Goal: Navigation & Orientation: Find specific page/section

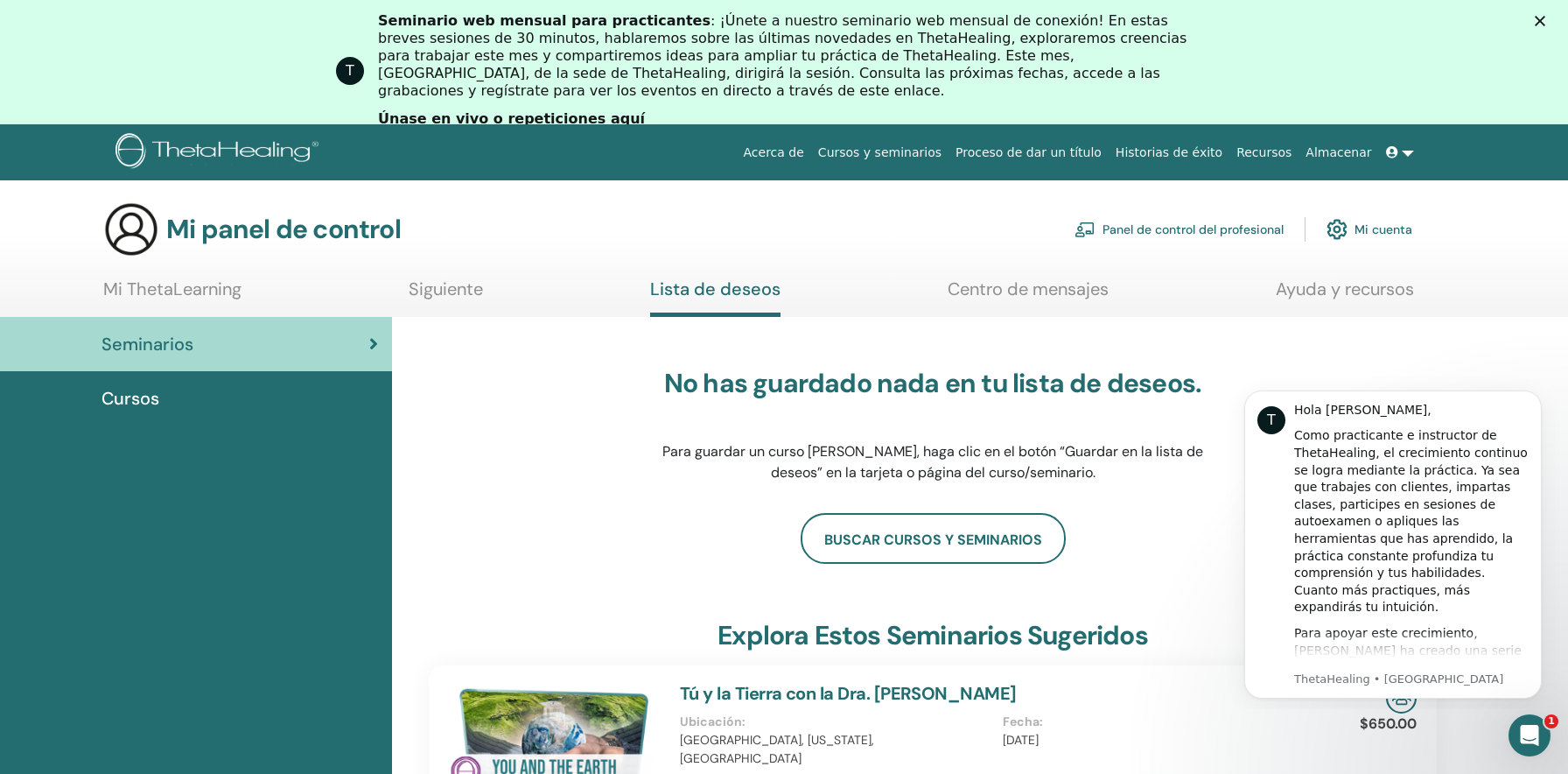
click at [1406, 152] on link at bounding box center [1399, 153] width 42 height 33
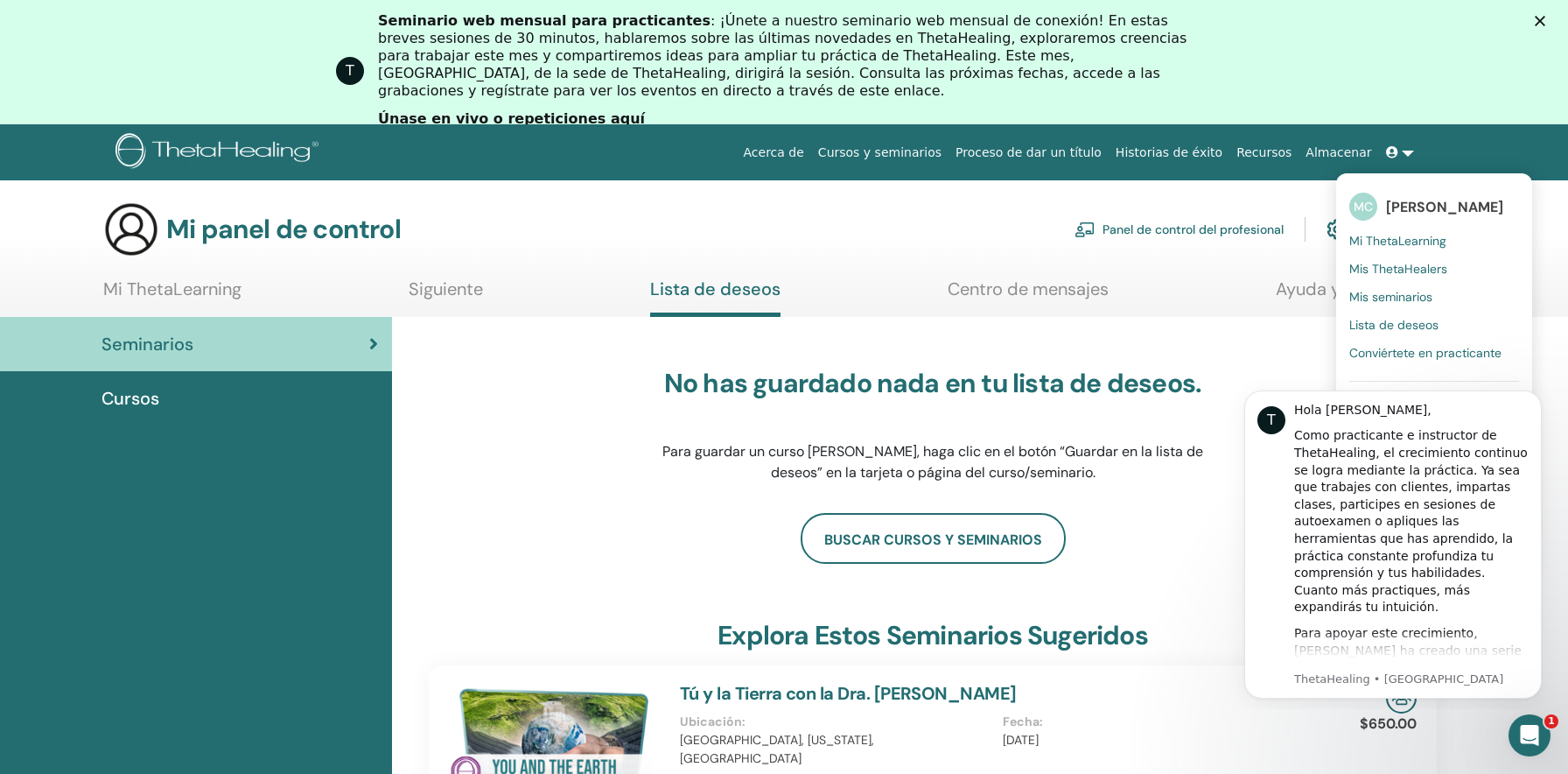
click at [377, 343] on icon at bounding box center [373, 344] width 8 height 18
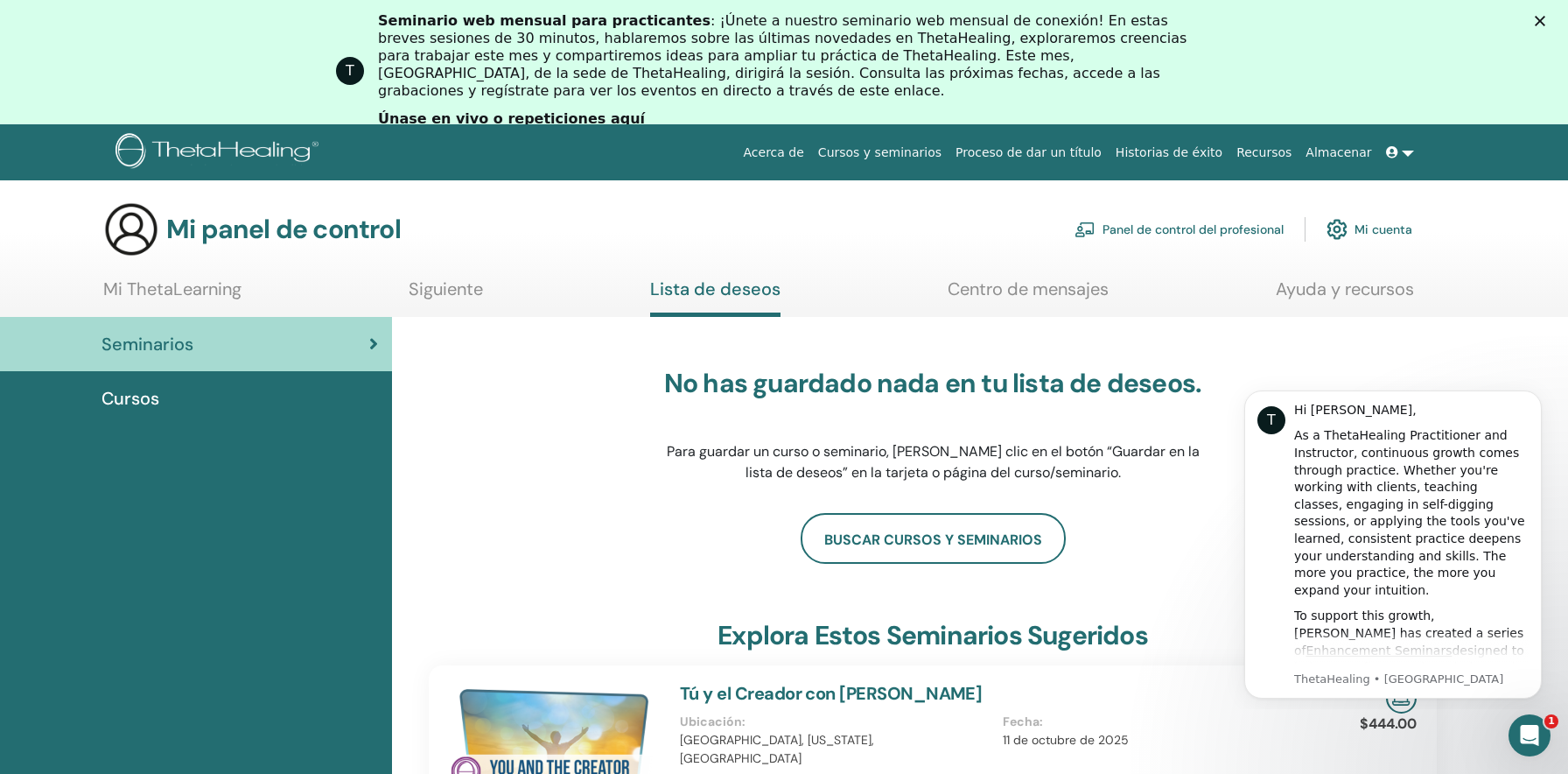
click at [156, 394] on font "Cursos" at bounding box center [130, 398] width 58 height 22
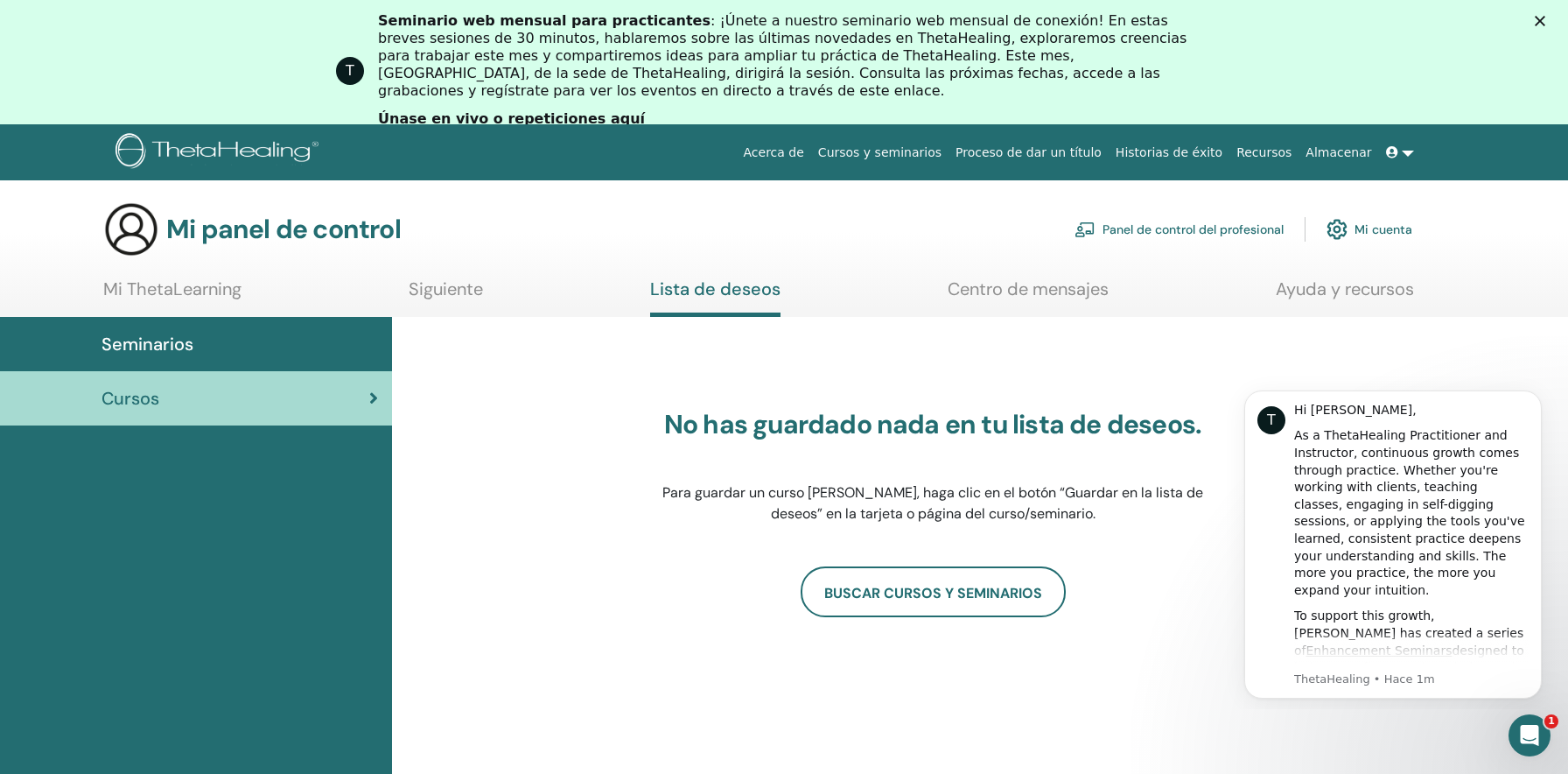
click at [474, 110] on font "Únase en vivo o repeticiones aquí" at bounding box center [511, 118] width 267 height 17
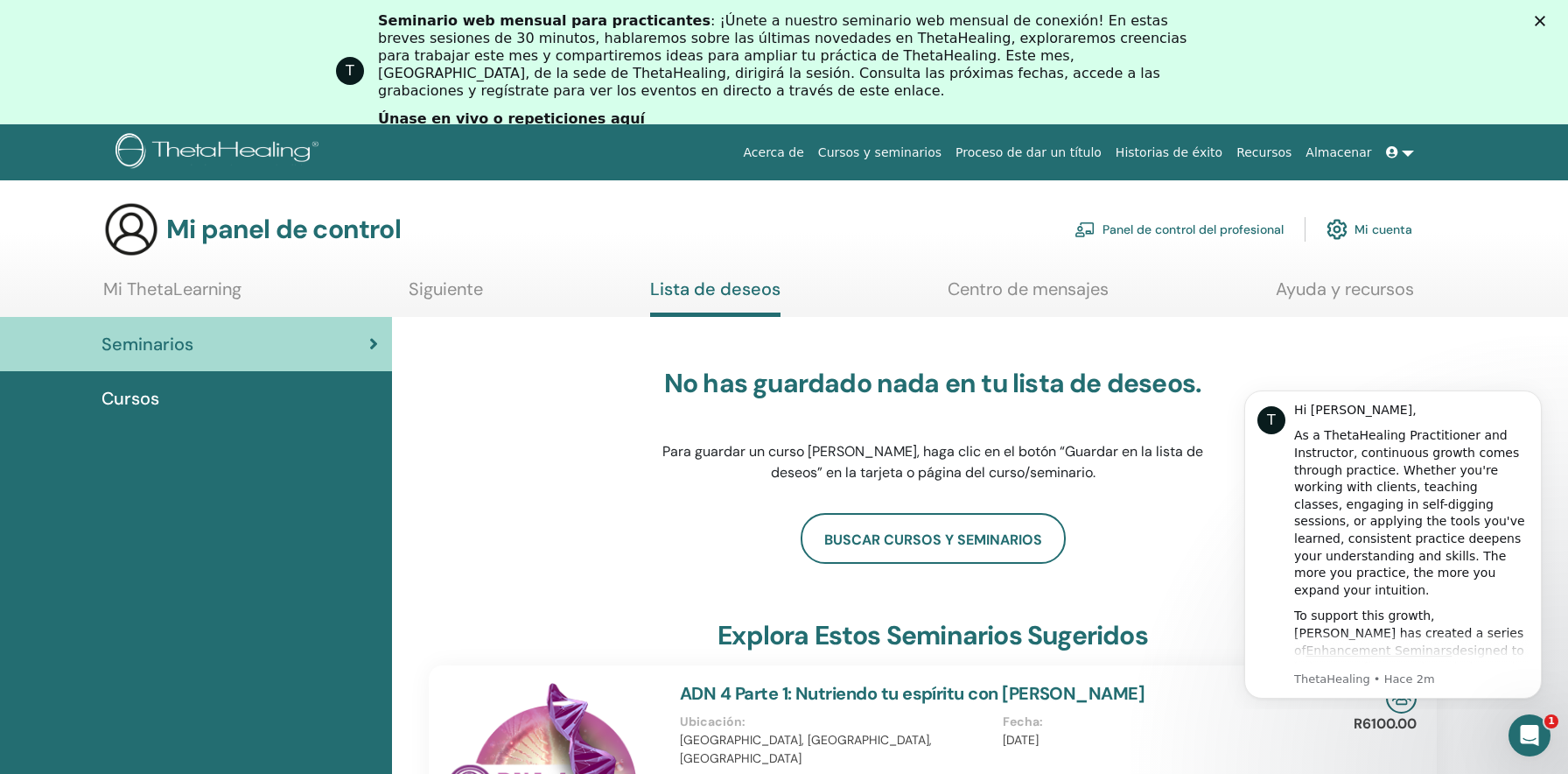
click at [1161, 227] on font "Panel de control del profesional" at bounding box center [1193, 230] width 182 height 16
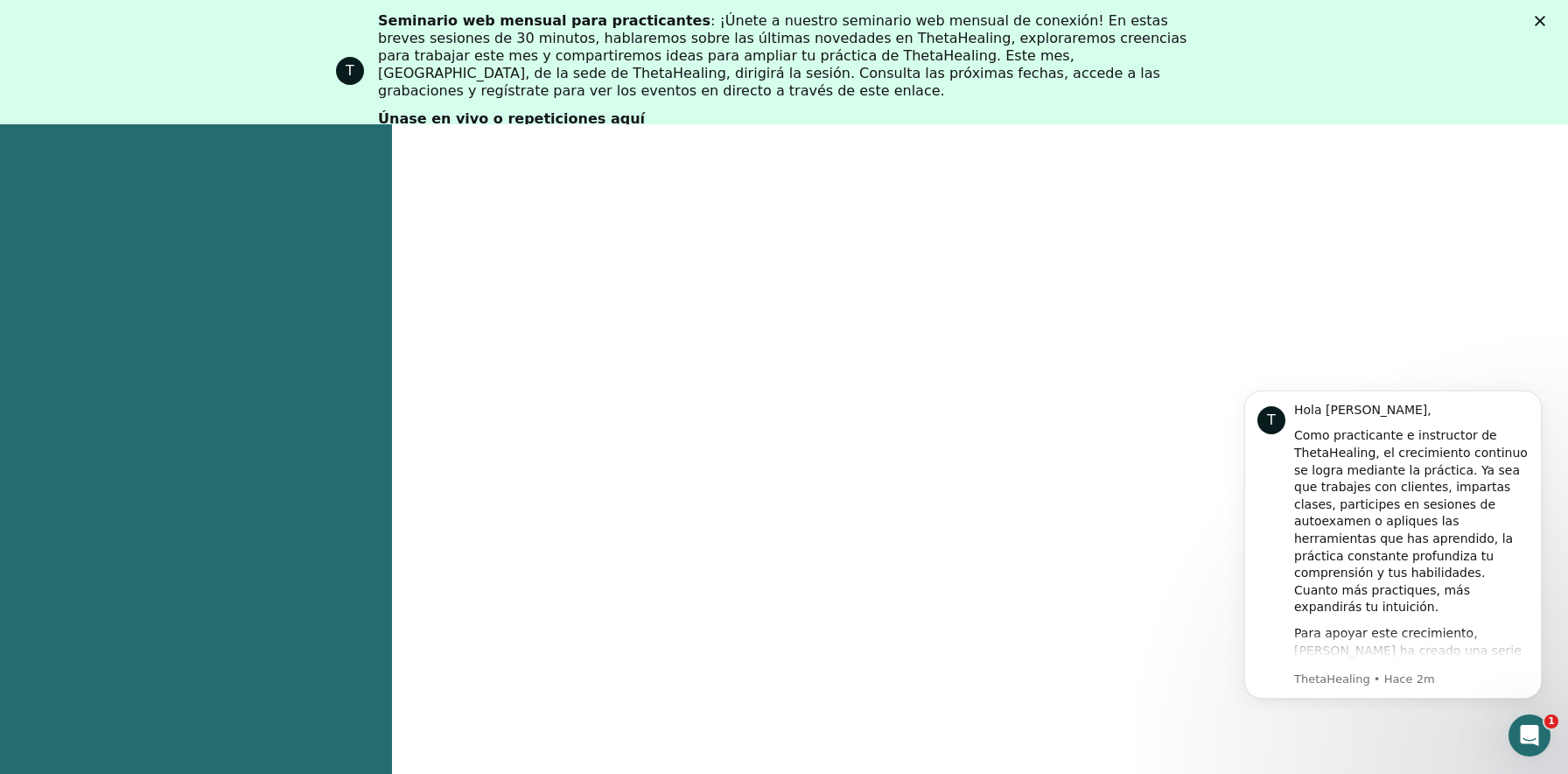
scroll to position [581, 0]
